Goal: Navigation & Orientation: Find specific page/section

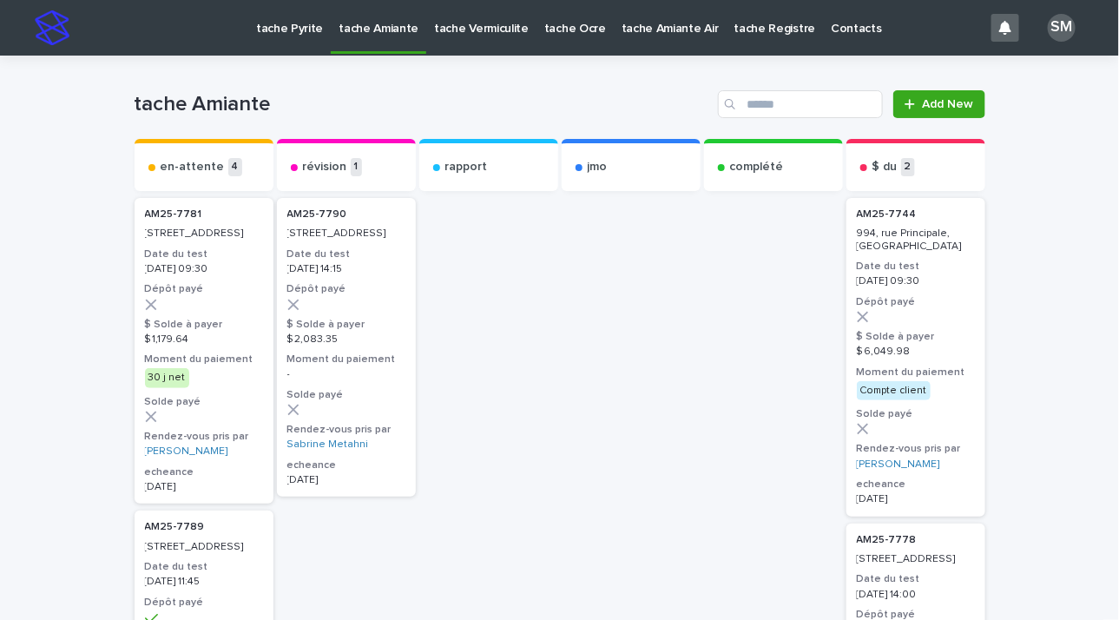
click at [268, 42] on link "tache Pyrite" at bounding box center [289, 27] width 82 height 54
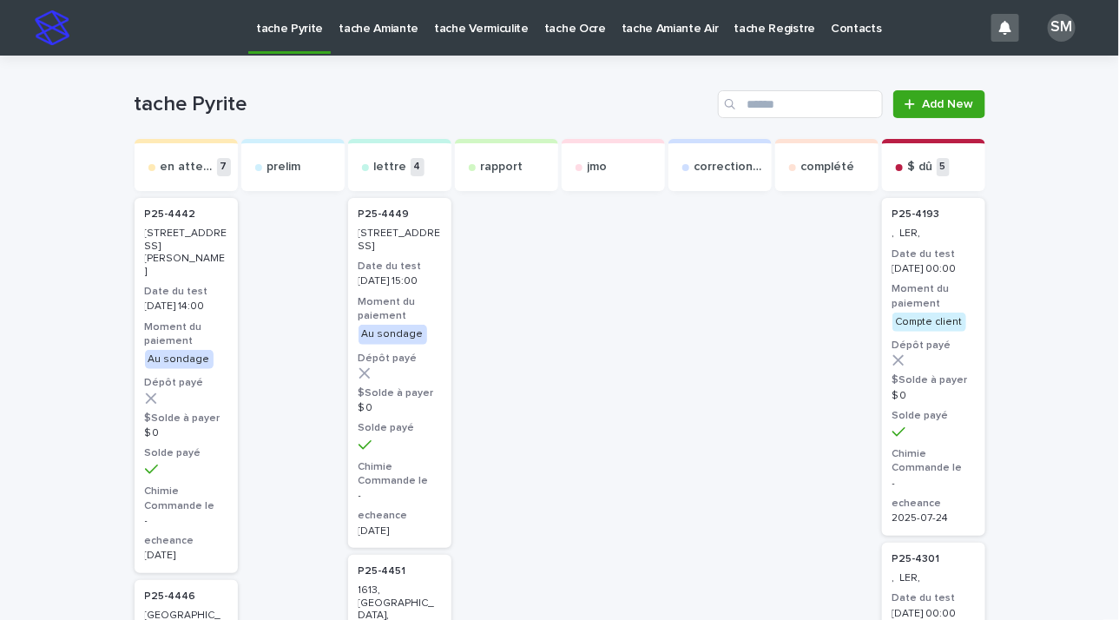
click at [377, 23] on p "tache Amiante" at bounding box center [378, 18] width 80 height 36
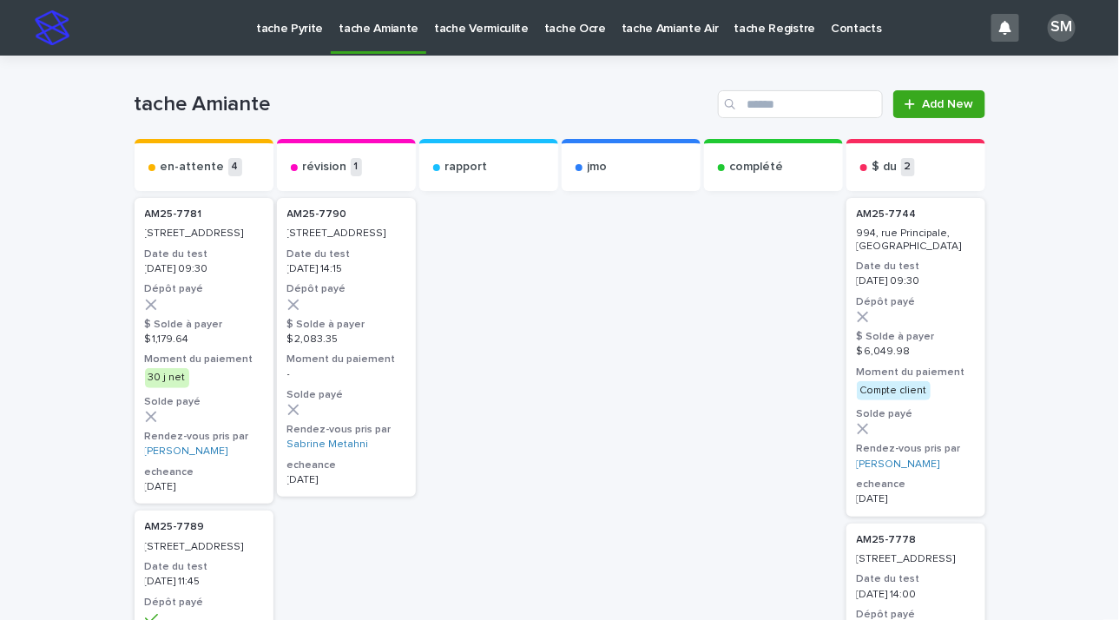
click at [459, 32] on p "tache Vermiculite" at bounding box center [481, 18] width 95 height 36
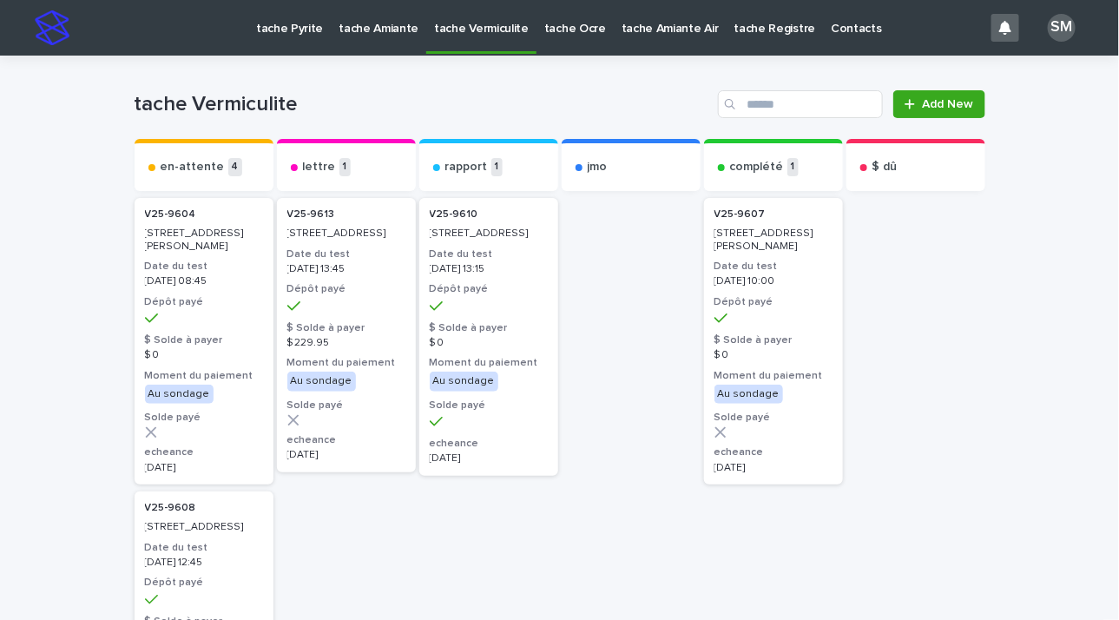
click at [292, 19] on p "tache Pyrite" at bounding box center [289, 18] width 67 height 36
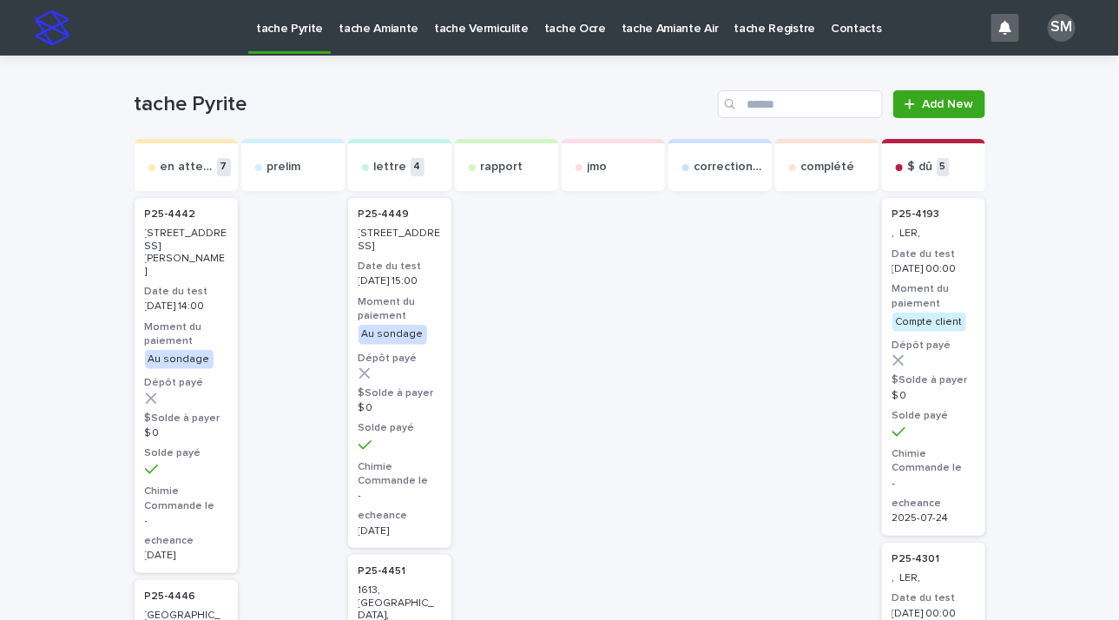
click at [292, 19] on p "tache Pyrite" at bounding box center [289, 18] width 67 height 36
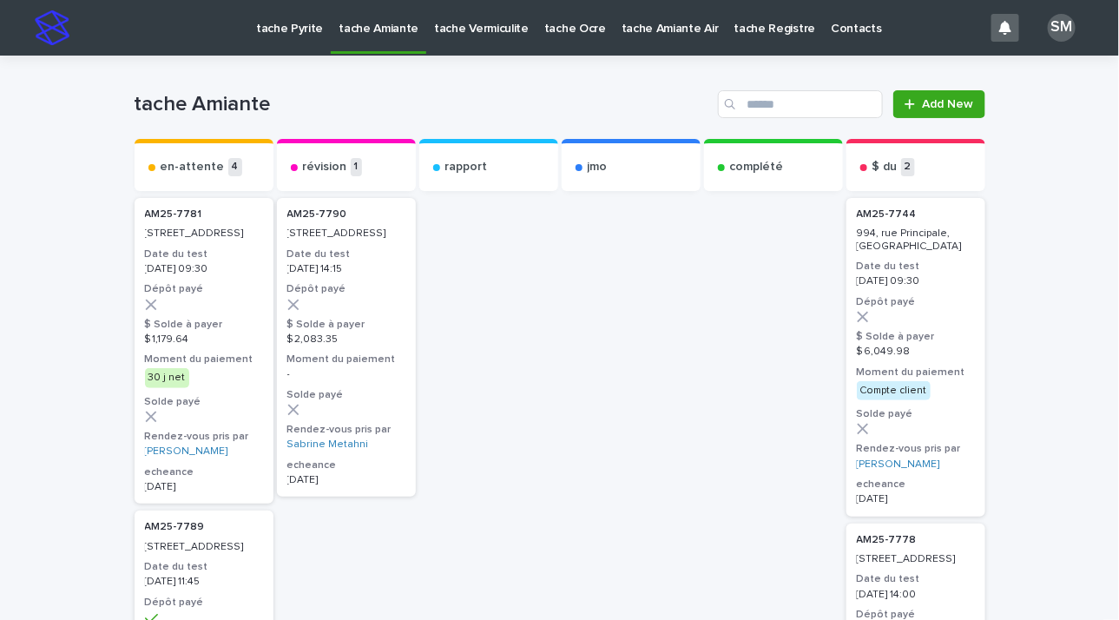
drag, startPoint x: 292, startPoint y: 19, endPoint x: 463, endPoint y: 26, distance: 170.2
click at [463, 26] on p "tache Vermiculite" at bounding box center [481, 18] width 95 height 36
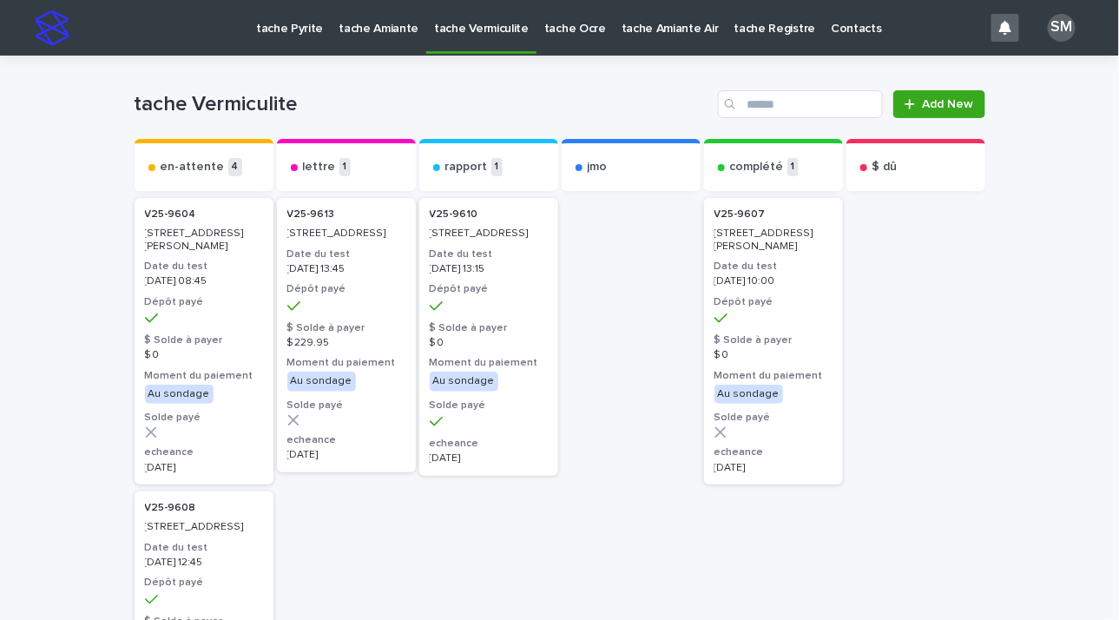
click at [452, 296] on h3 "Dépôt payé" at bounding box center [489, 289] width 118 height 14
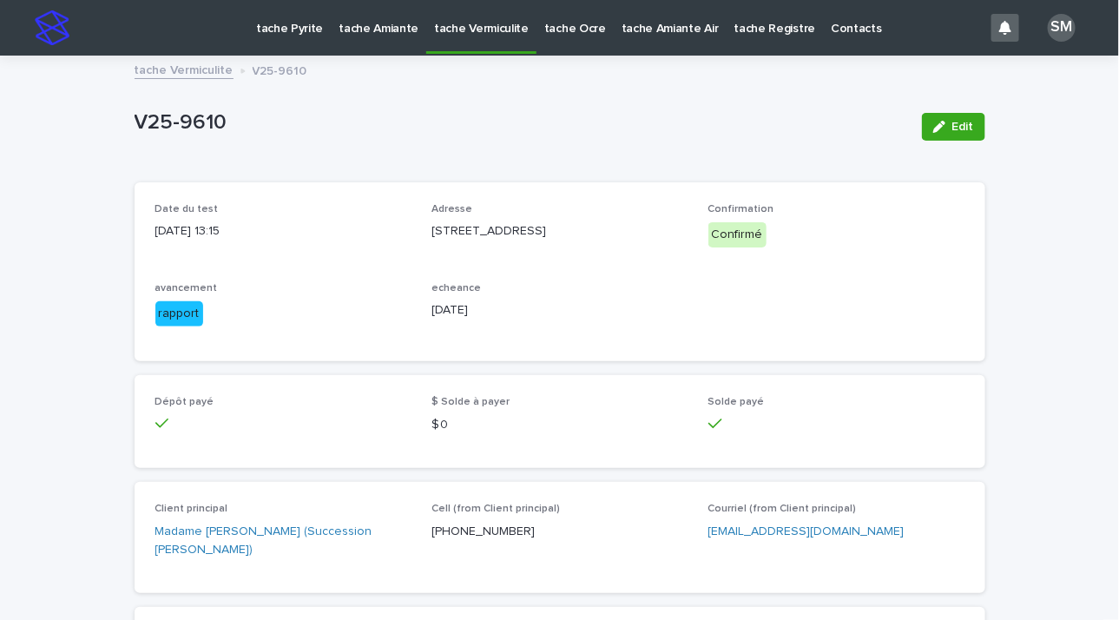
click at [562, 31] on p "tache Ocre" at bounding box center [575, 18] width 62 height 36
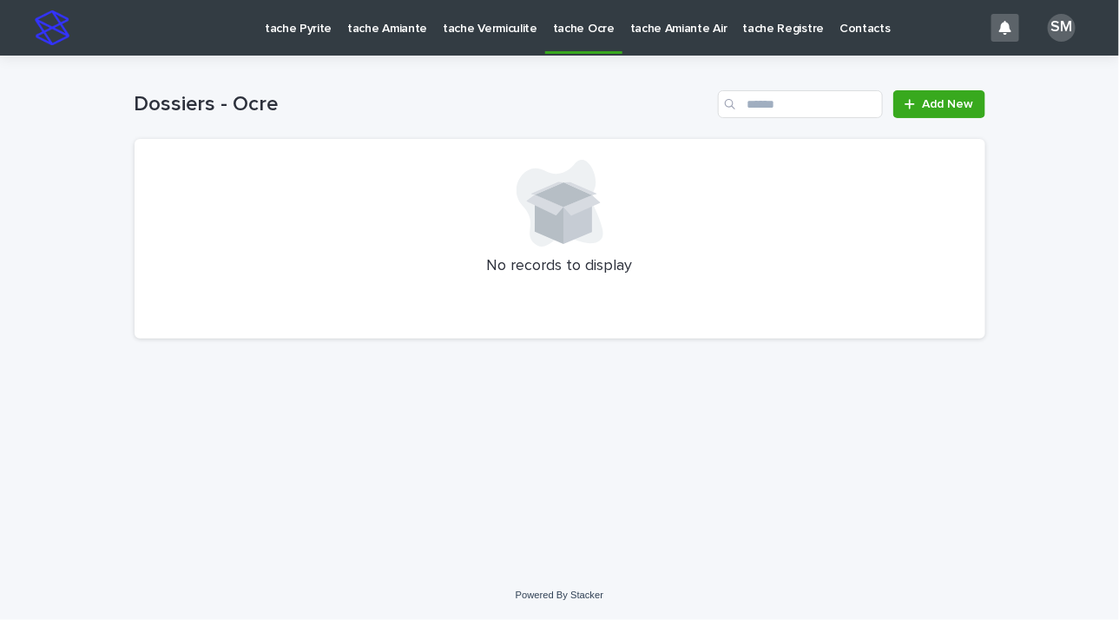
drag, startPoint x: 500, startPoint y: 31, endPoint x: 479, endPoint y: 27, distance: 21.3
click at [479, 27] on p "tache Vermiculite" at bounding box center [490, 18] width 95 height 36
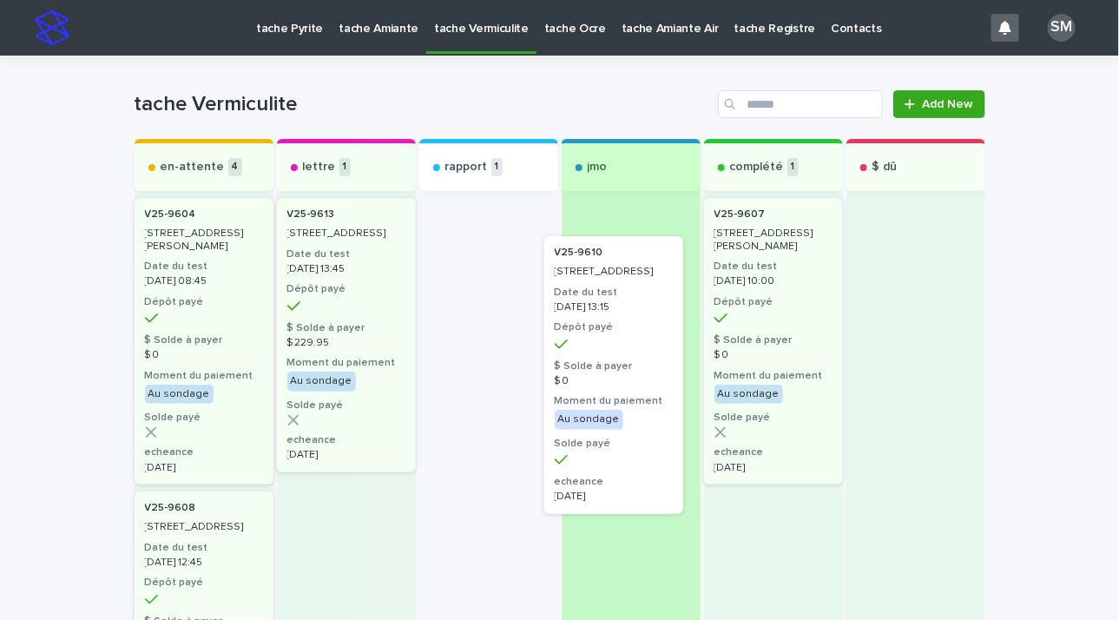
drag, startPoint x: 481, startPoint y: 261, endPoint x: 622, endPoint y: 301, distance: 147.0
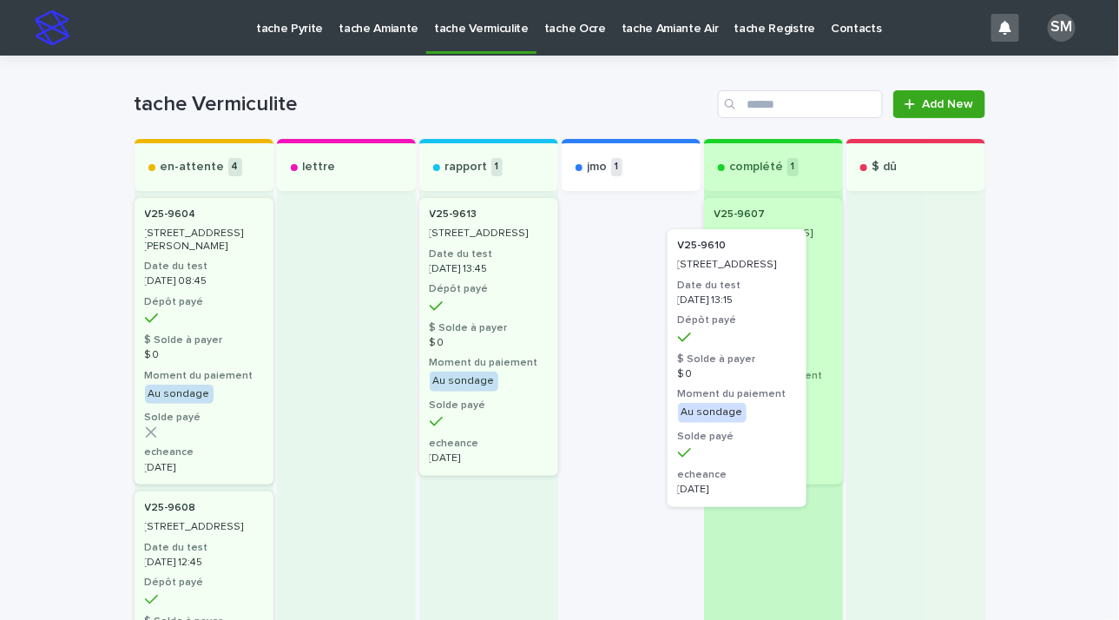
drag, startPoint x: 614, startPoint y: 283, endPoint x: 750, endPoint y: 324, distance: 142.2
